Goal: Check status: Check status

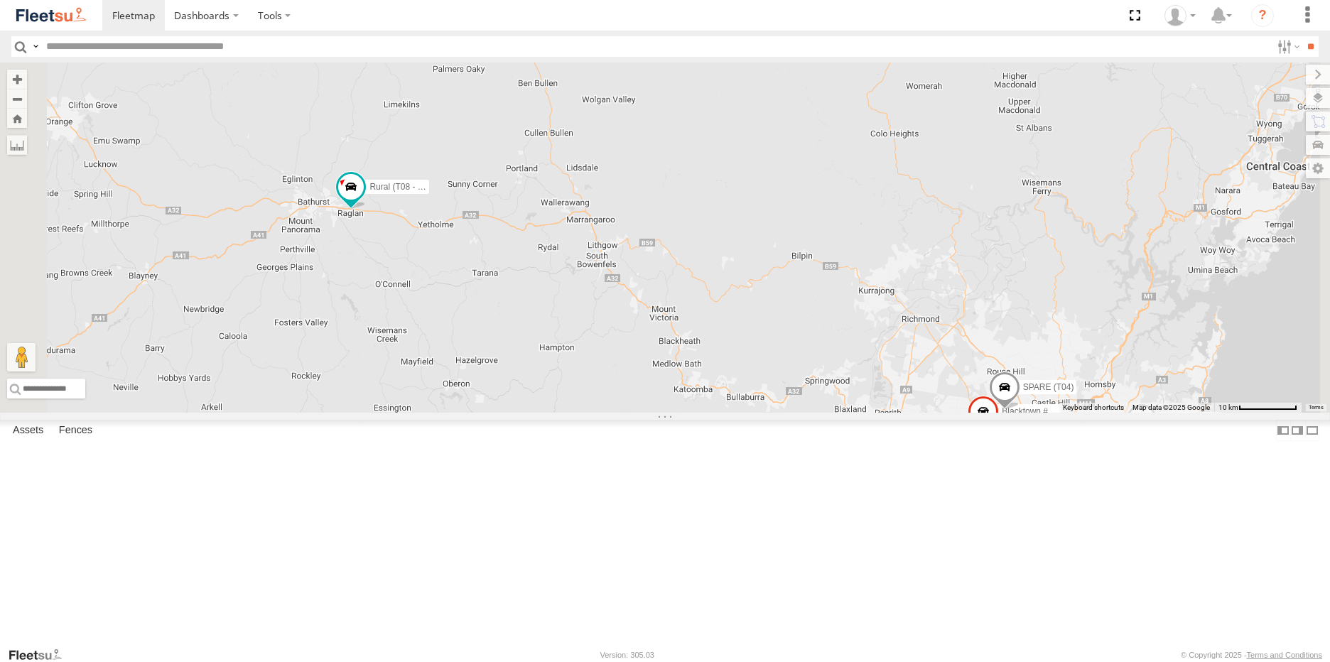
drag, startPoint x: 475, startPoint y: 232, endPoint x: 608, endPoint y: 400, distance: 214.5
click at [607, 406] on div "Brookvale (T10 - [PERSON_NAME]) Rural (T08 - [PERSON_NAME]) Blacktown #1 (T09 -…" at bounding box center [665, 238] width 1330 height 350
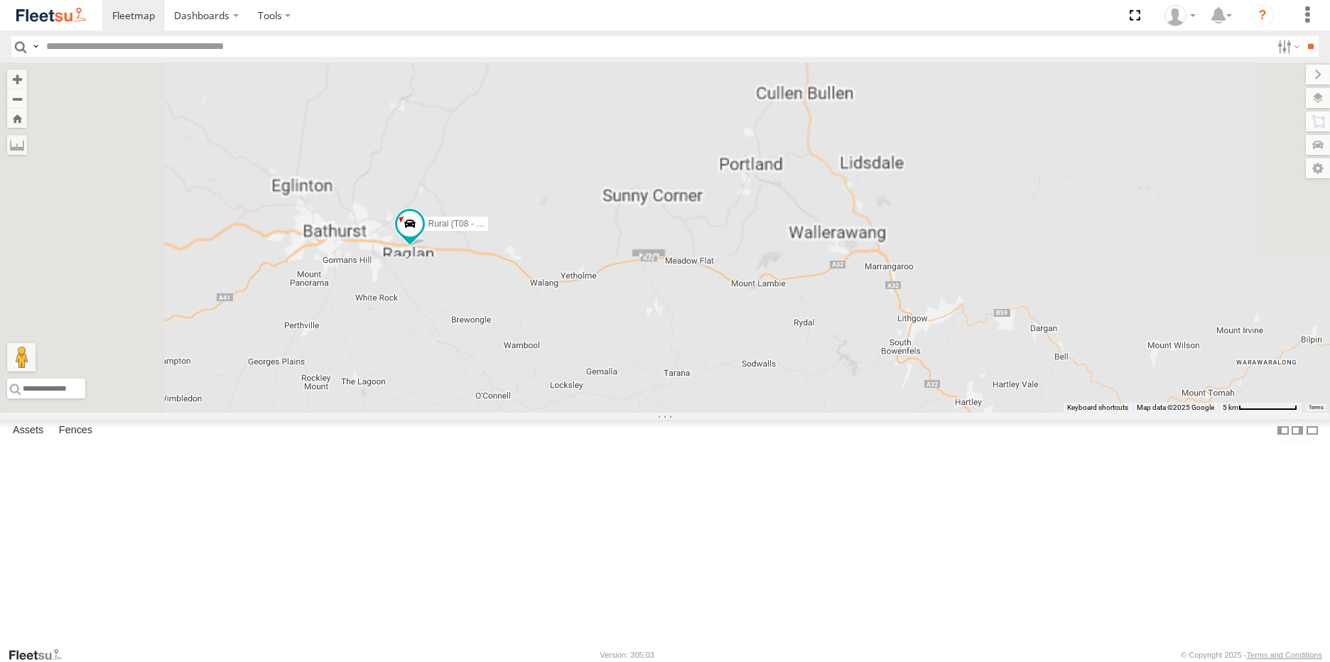
drag, startPoint x: 520, startPoint y: 342, endPoint x: 659, endPoint y: 431, distance: 165.5
click at [659, 413] on div "Brookvale (T10 - [PERSON_NAME]) Rural (T08 - [PERSON_NAME]) Blacktown #1 (T09 -…" at bounding box center [665, 238] width 1330 height 350
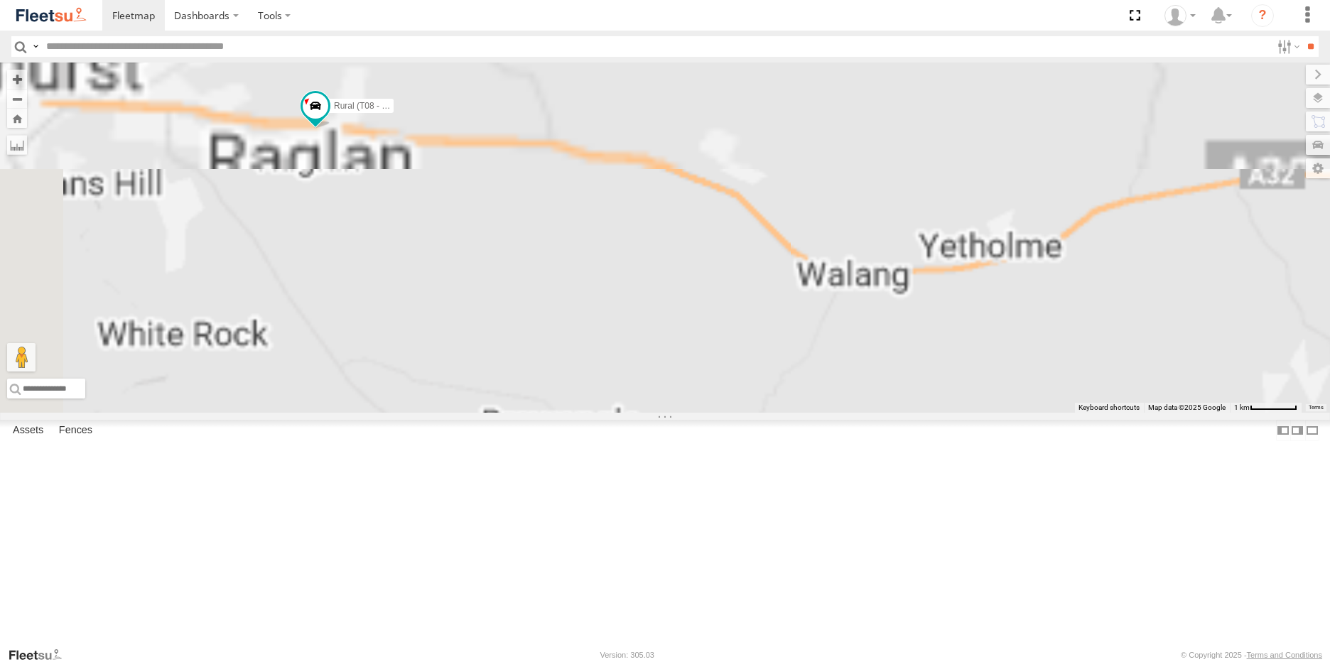
drag, startPoint x: 566, startPoint y: 356, endPoint x: 753, endPoint y: 460, distance: 214.1
click at [753, 413] on div "Brookvale (T10 - [PERSON_NAME]) Rural (T08 - [PERSON_NAME]) Blacktown #1 (T09 -…" at bounding box center [665, 238] width 1330 height 350
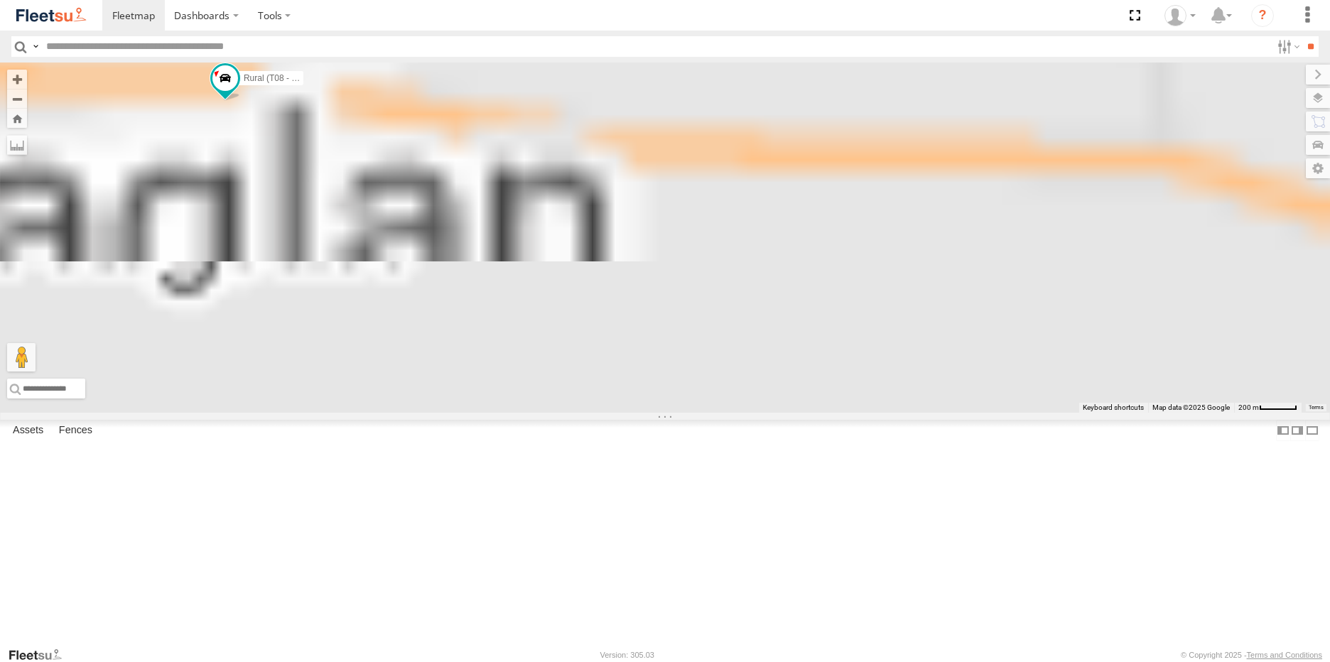
drag, startPoint x: 574, startPoint y: 291, endPoint x: 789, endPoint y: 521, distance: 315.2
click at [789, 413] on div "Brookvale (T10 - [PERSON_NAME]) Rural (T08 - [PERSON_NAME]) Blacktown #1 (T09 -…" at bounding box center [665, 238] width 1330 height 350
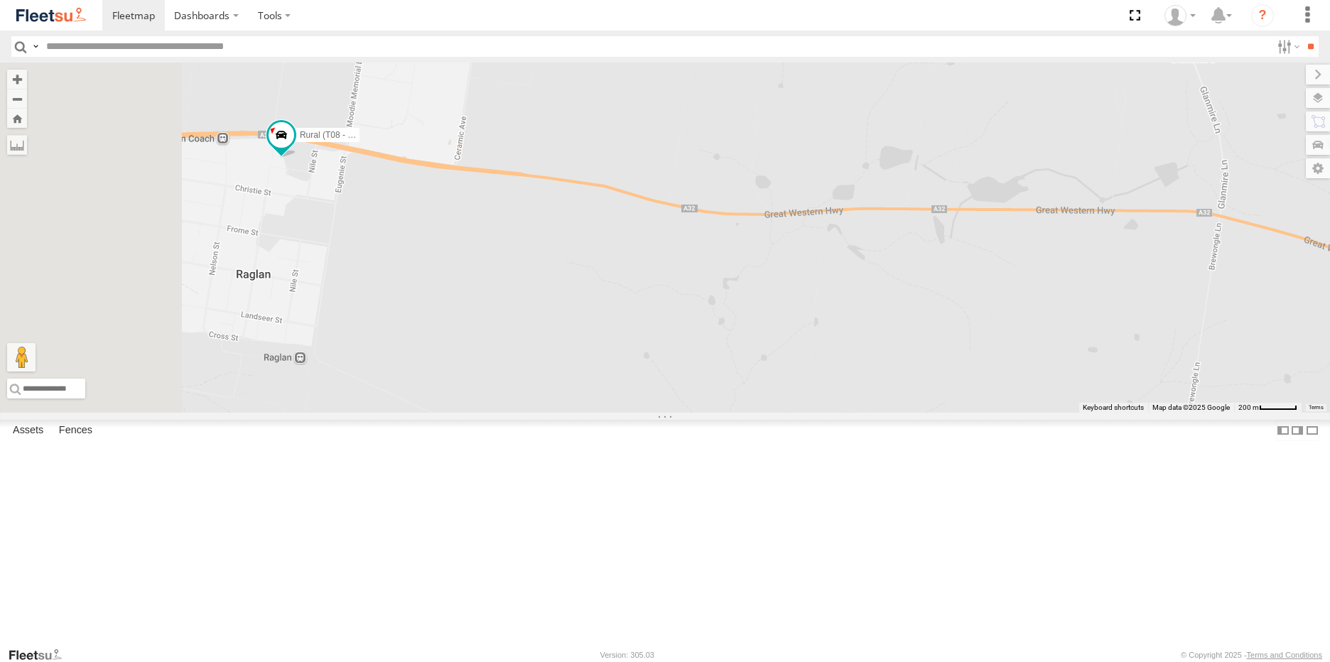
drag, startPoint x: 561, startPoint y: 347, endPoint x: 585, endPoint y: 366, distance: 30.3
click at [585, 366] on div "Brookvale (T10 - [PERSON_NAME]) Rural (T08 - [PERSON_NAME]) Blacktown #1 (T09 -…" at bounding box center [665, 238] width 1330 height 350
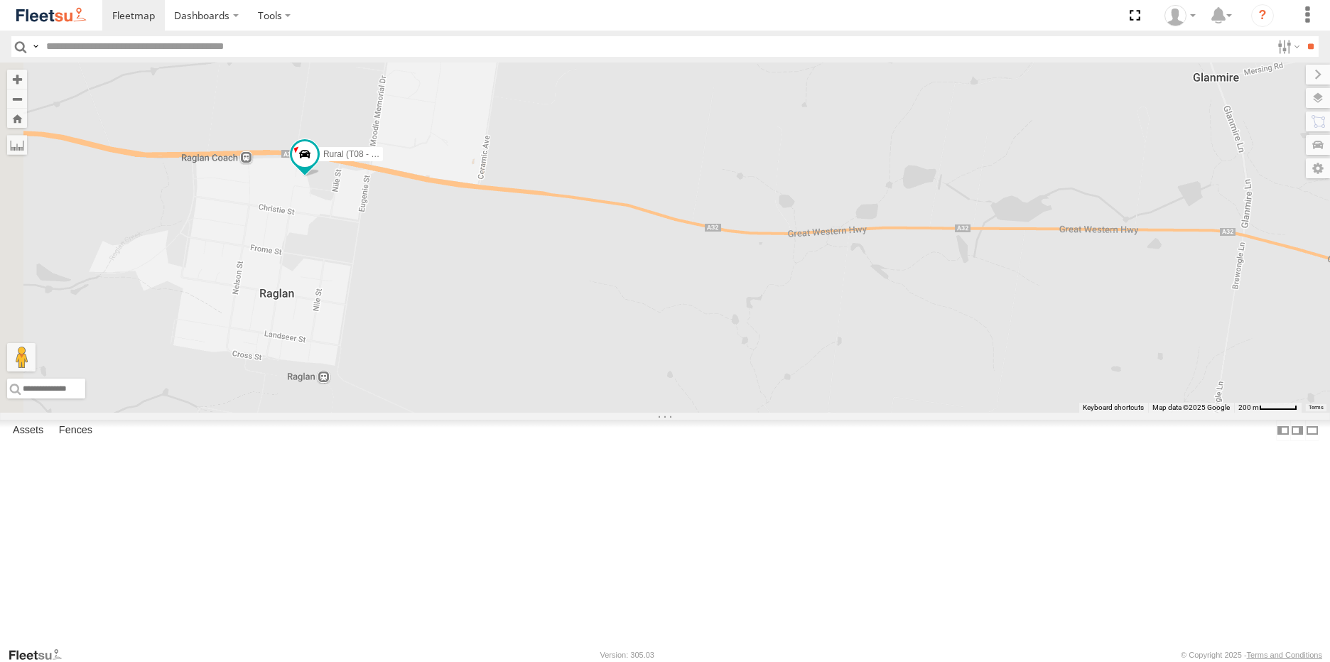
click at [0, 0] on span at bounding box center [0, 0] width 0 height 0
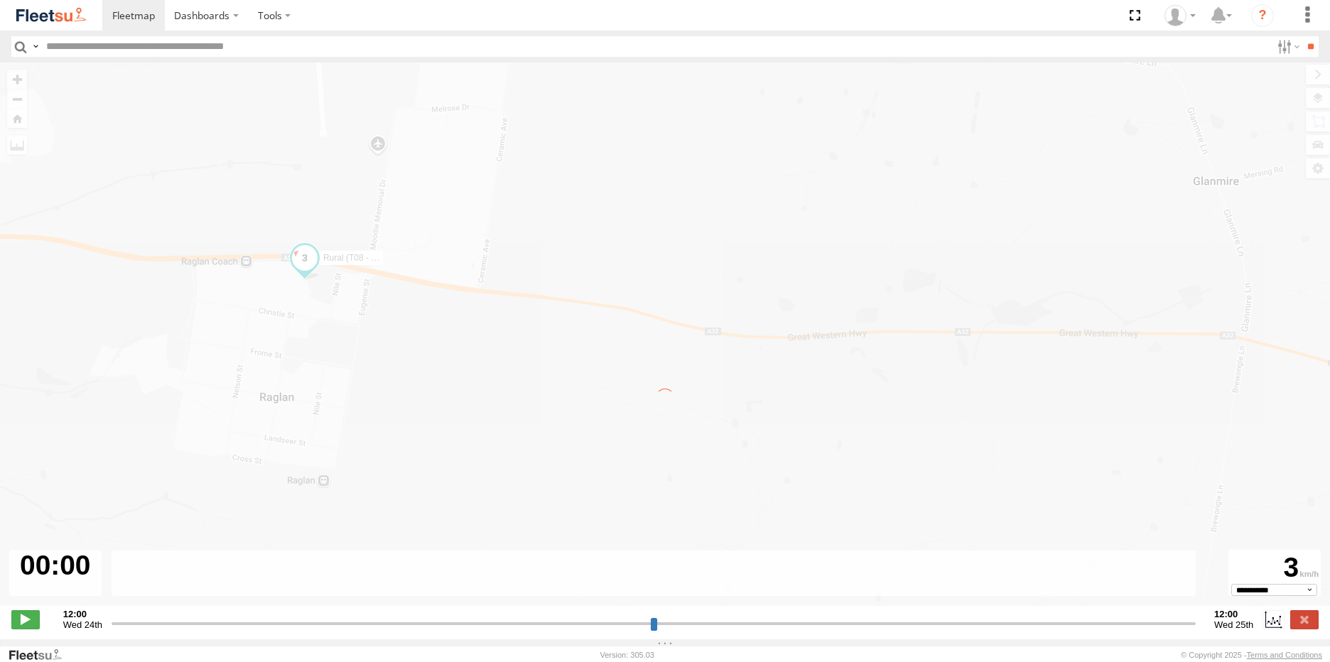
type input "**********"
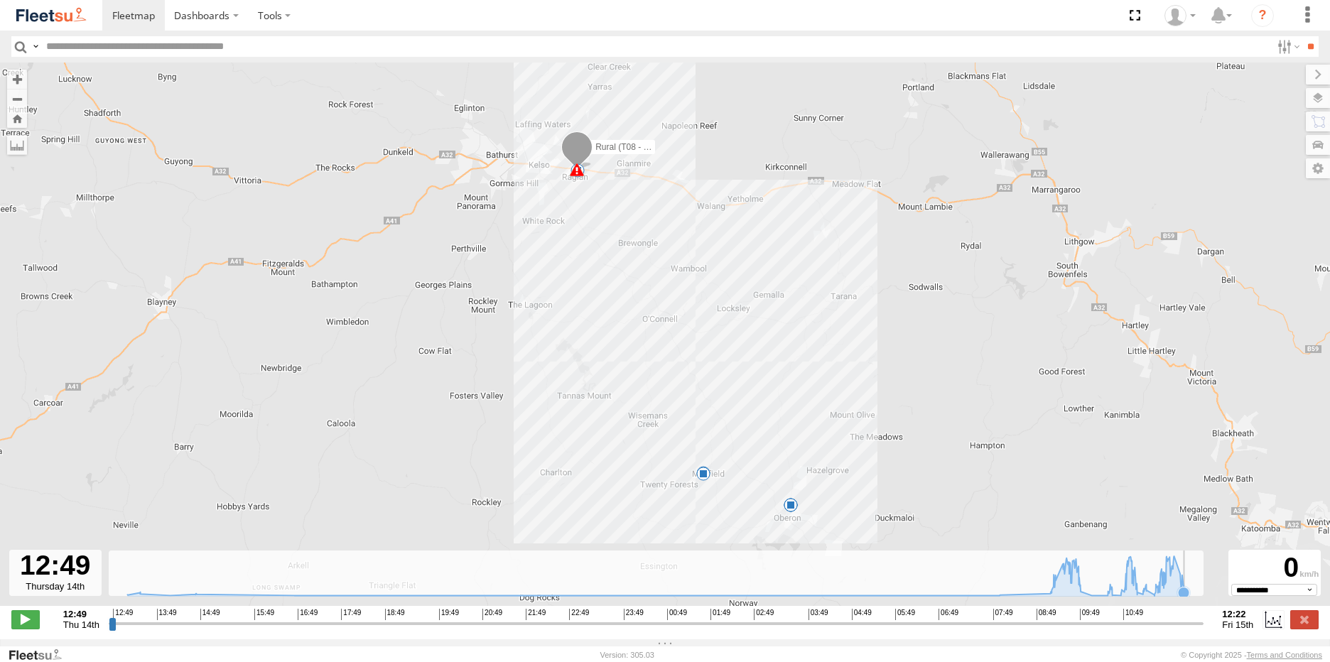
click at [1192, 595] on rect at bounding box center [656, 574] width 1095 height 46
click at [1183, 594] on icon at bounding box center [1183, 588] width 11 height 11
click at [1189, 596] on icon at bounding box center [1184, 592] width 14 height 14
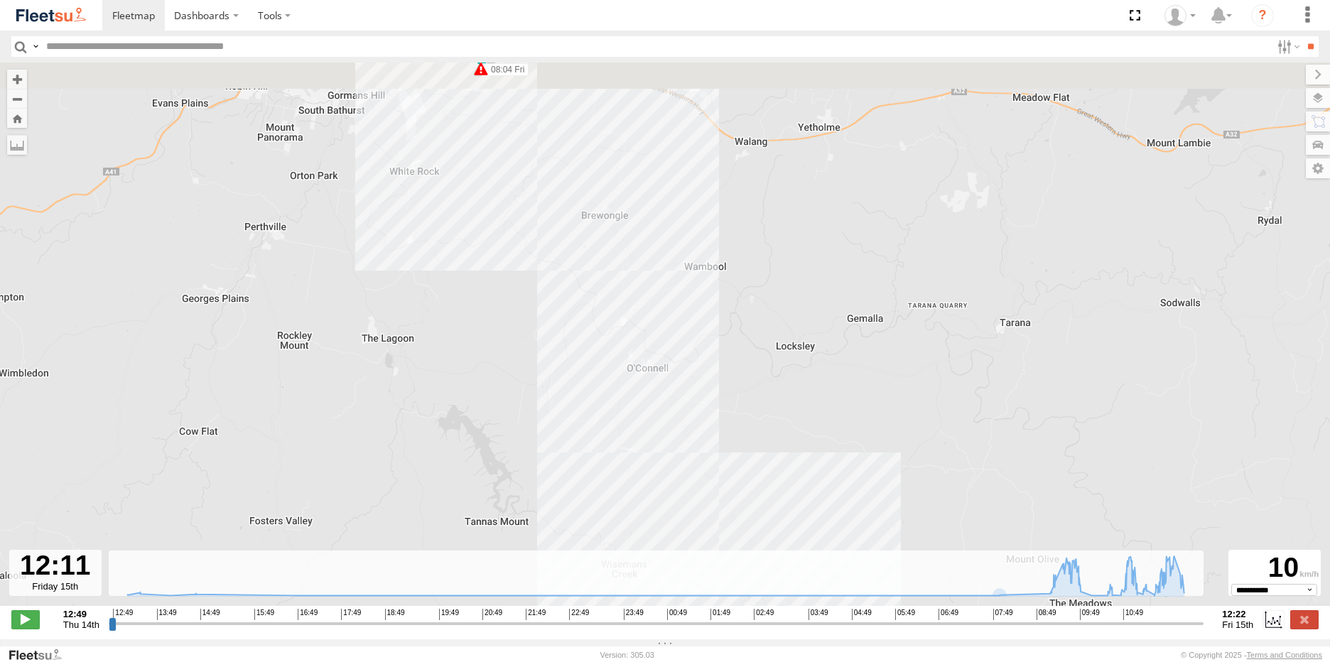
drag, startPoint x: 495, startPoint y: 261, endPoint x: 804, endPoint y: 563, distance: 431.6
click at [804, 563] on div "← Move left → Move right ↑ Move up ↓ Move down + Zoom in - Zoom out Home Jump l…" at bounding box center [665, 351] width 1330 height 577
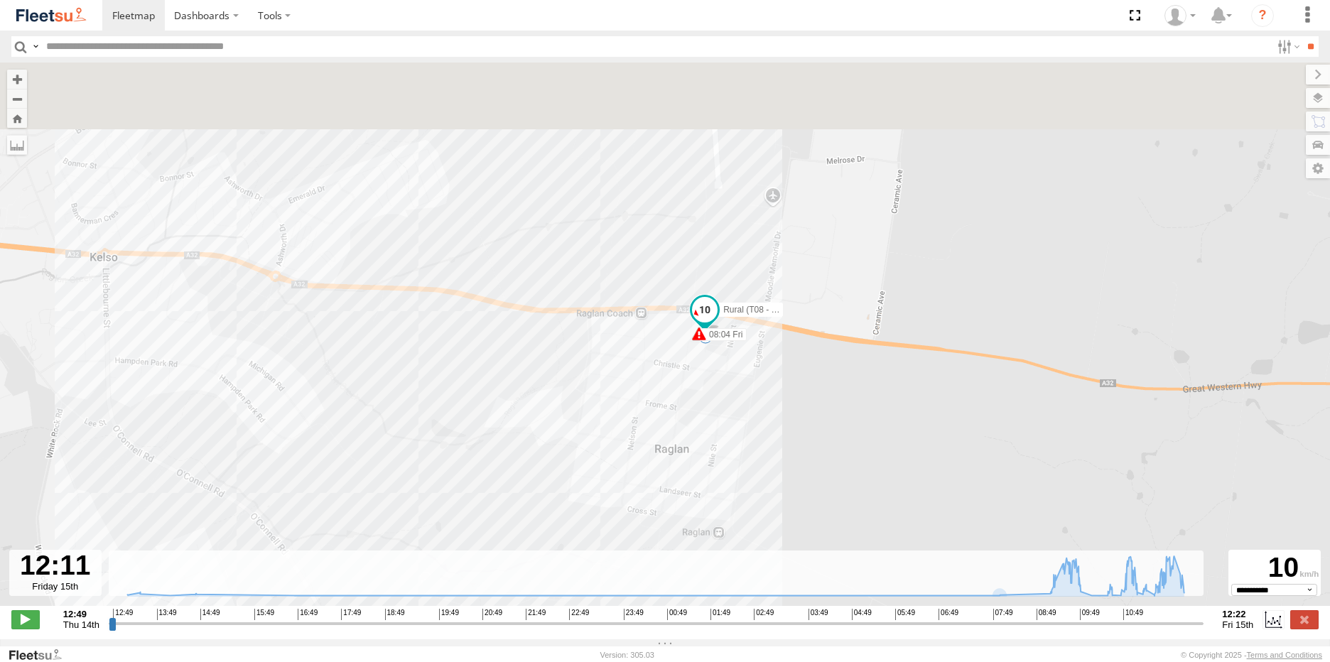
drag, startPoint x: 539, startPoint y: 264, endPoint x: 602, endPoint y: 413, distance: 162.7
click at [602, 419] on div "Rural (T08 - [PERSON_NAME]) 08:04 Fri 08:04 Fri 10:03 Fri 10:09 Fri 10:14 Fri 1…" at bounding box center [665, 342] width 1330 height 558
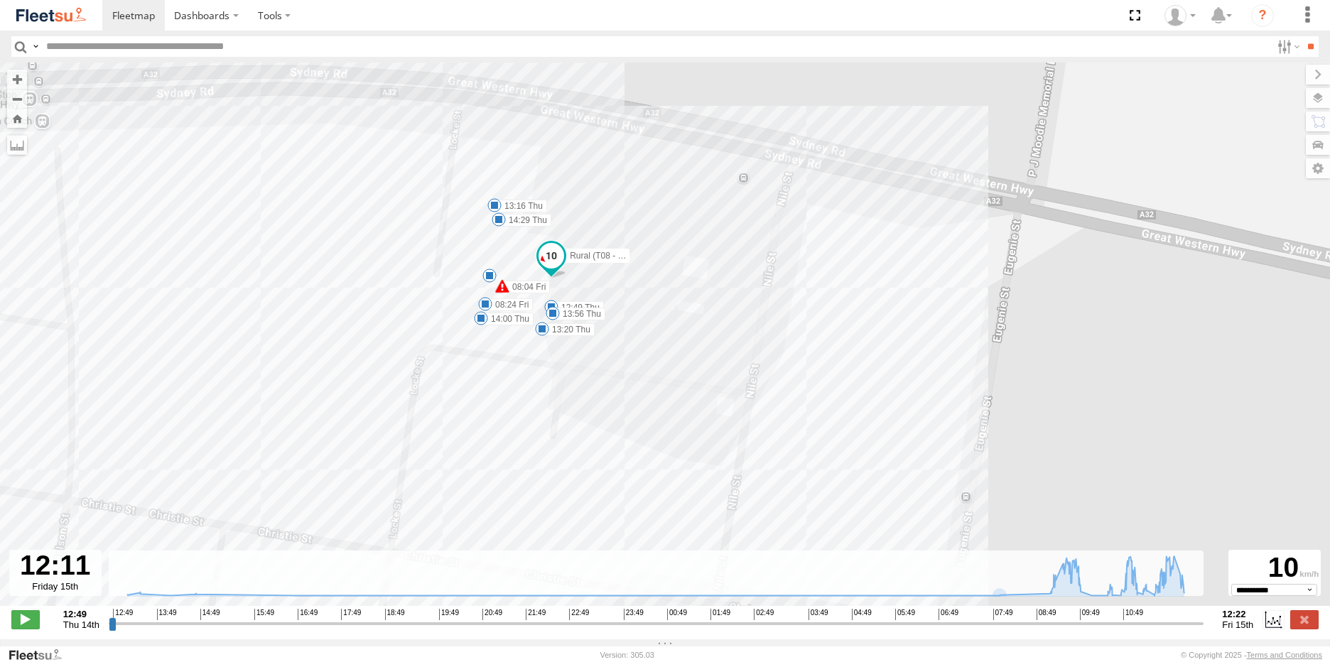
drag, startPoint x: 557, startPoint y: 189, endPoint x: 567, endPoint y: 357, distance: 168.0
click at [567, 357] on div "Rural (T08 - Matt) 08:04 Fri 08:04 Fri 10:03 Fri 10:09 Fri 10:14 Fri 10:29 Fri …" at bounding box center [665, 342] width 1330 height 558
